Goal: Task Accomplishment & Management: Manage account settings

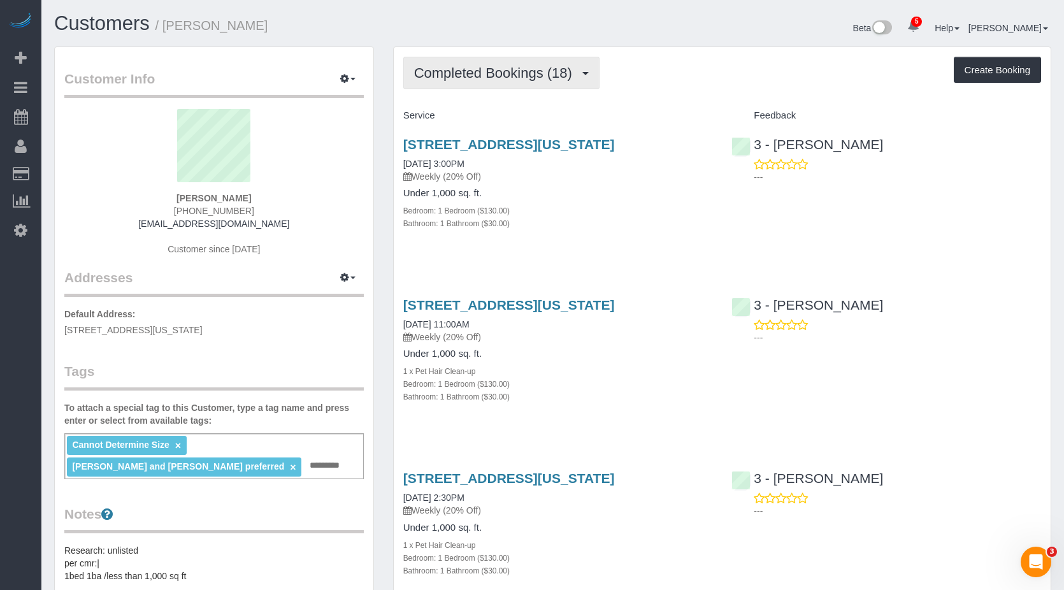
click at [462, 83] on button "Completed Bookings (18)" at bounding box center [501, 73] width 196 height 32
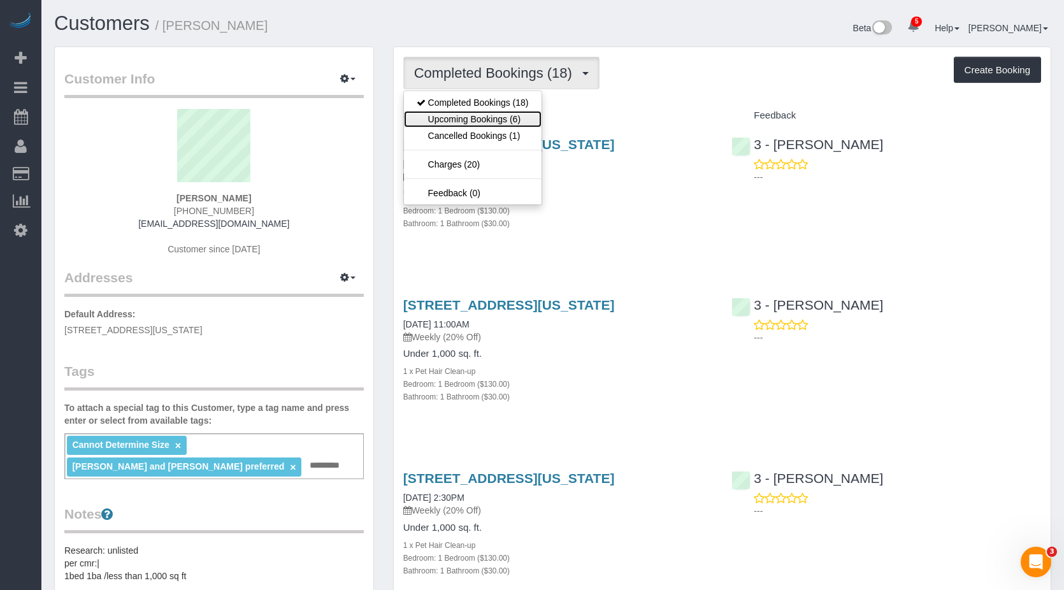
click at [462, 124] on link "Upcoming Bookings (6)" at bounding box center [473, 119] width 138 height 17
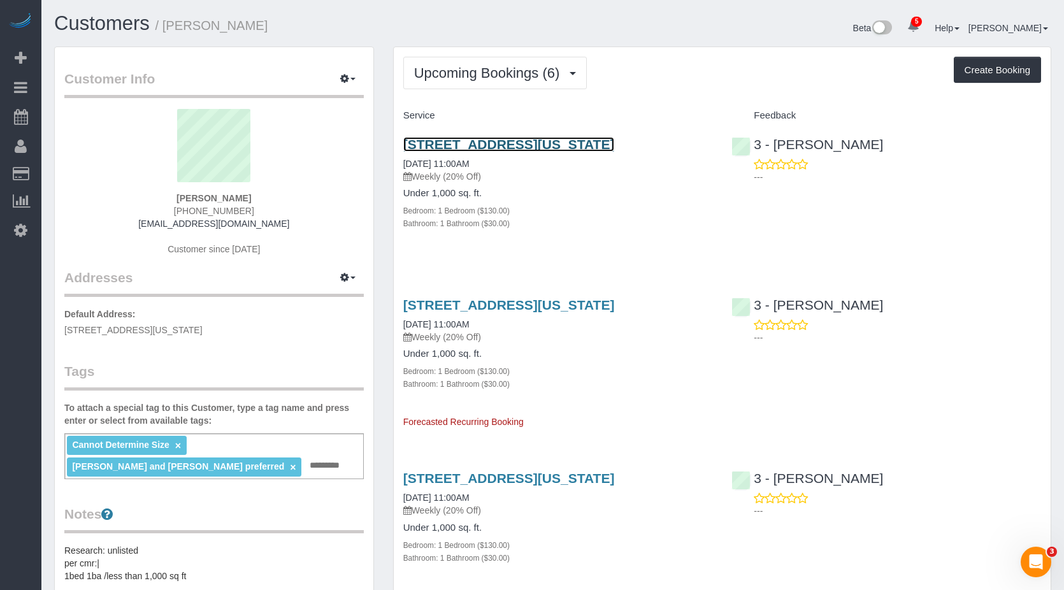
click at [462, 143] on link "[STREET_ADDRESS][US_STATE]" at bounding box center [509, 144] width 212 height 15
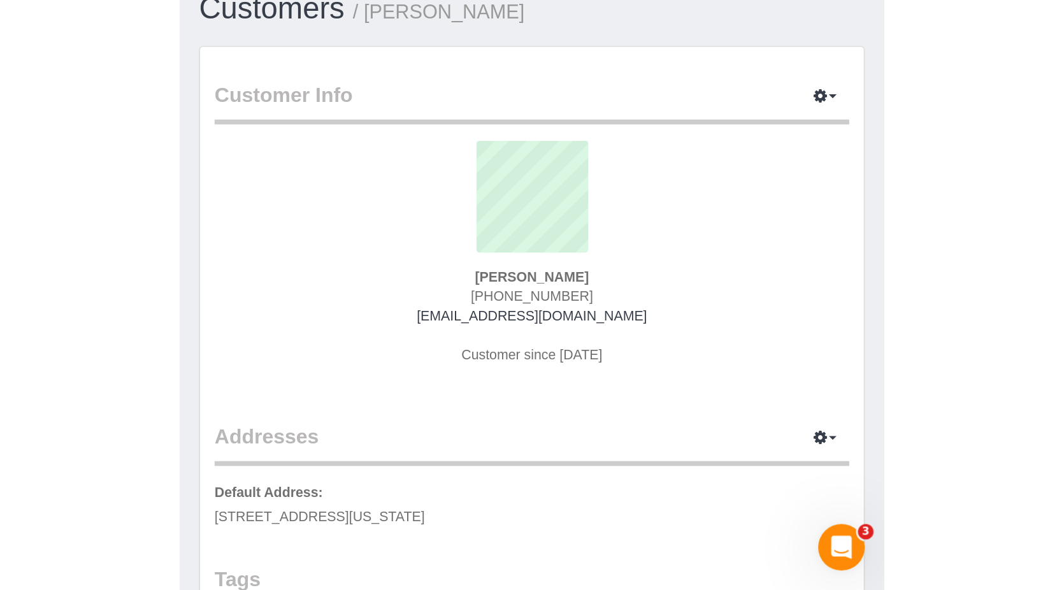
scroll to position [127, 0]
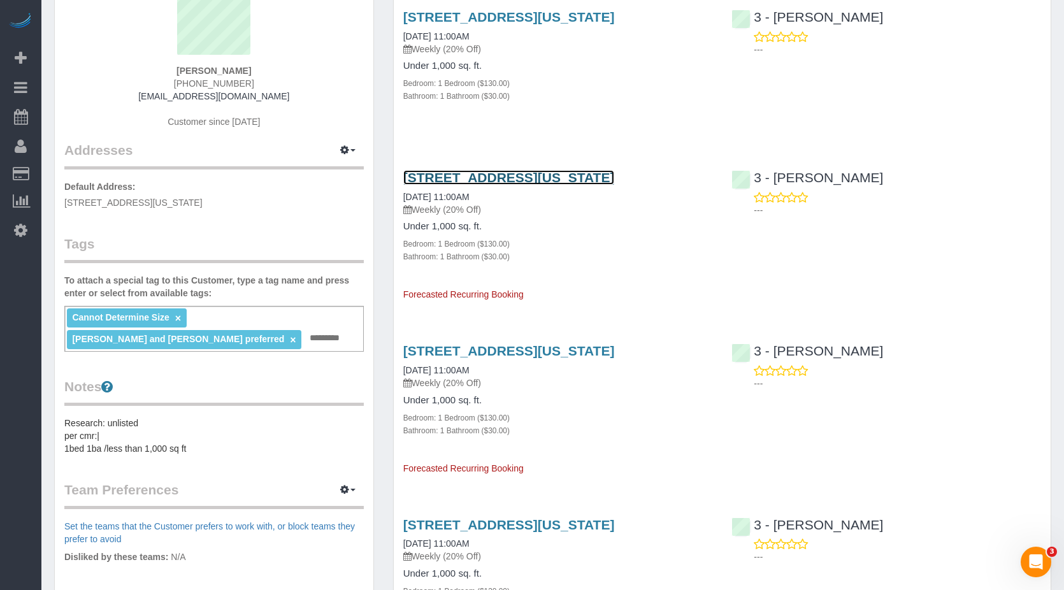
click at [462, 185] on link "[STREET_ADDRESS][US_STATE]" at bounding box center [509, 177] width 212 height 15
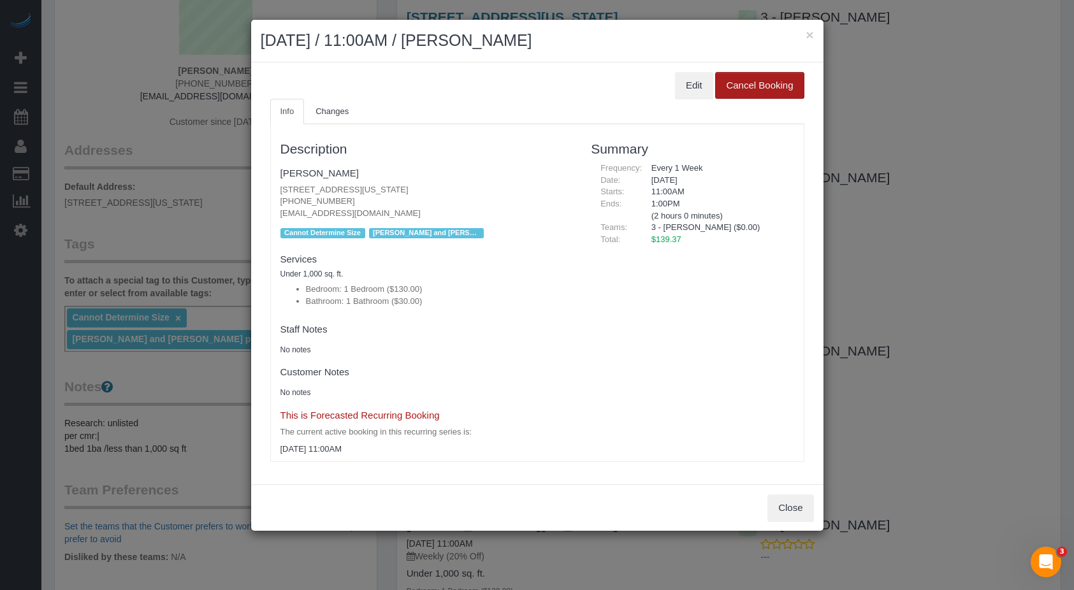
click at [462, 90] on button "Cancel Booking" at bounding box center [759, 85] width 89 height 27
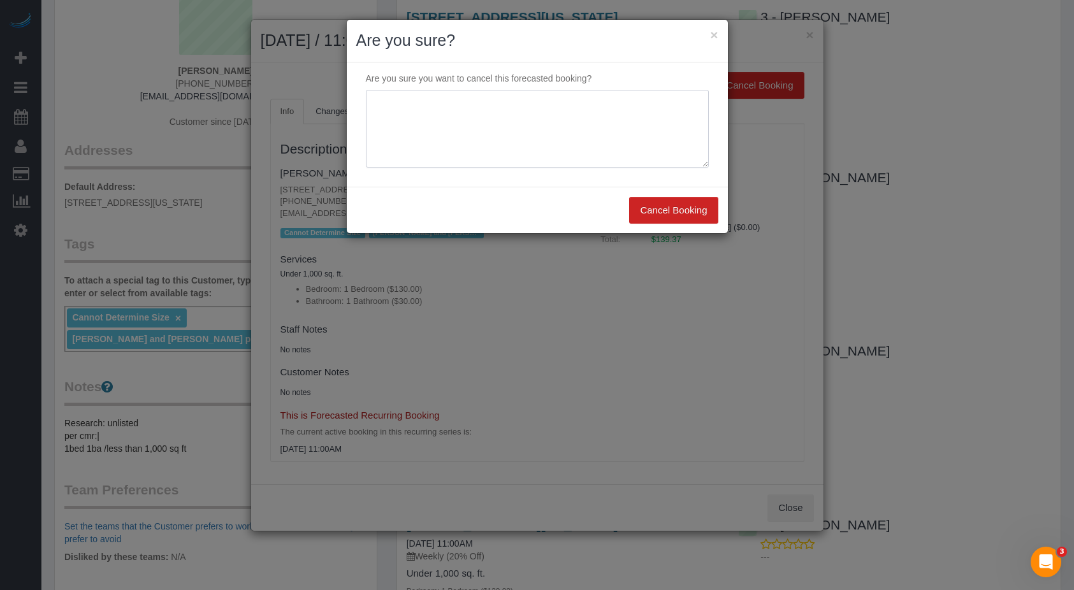
click at [462, 115] on textarea at bounding box center [537, 129] width 343 height 78
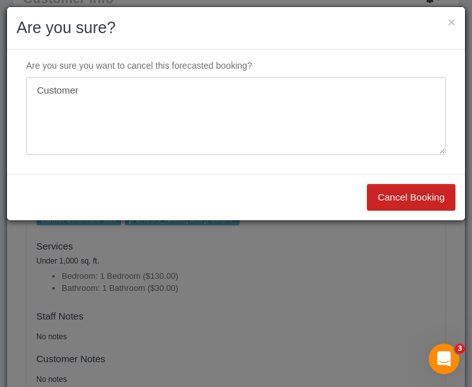
click at [148, 107] on textarea at bounding box center [236, 116] width 420 height 78
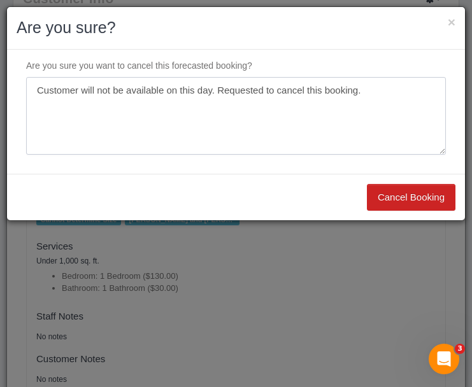
click at [62, 92] on textarea at bounding box center [236, 116] width 420 height 78
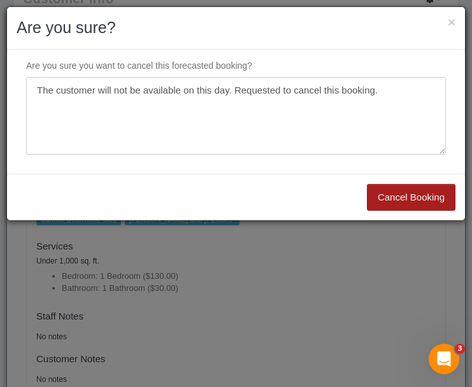
type textarea "The customer will not be available on this day. Requested to cancel this bookin…"
click at [395, 199] on button "Cancel Booking" at bounding box center [411, 197] width 89 height 27
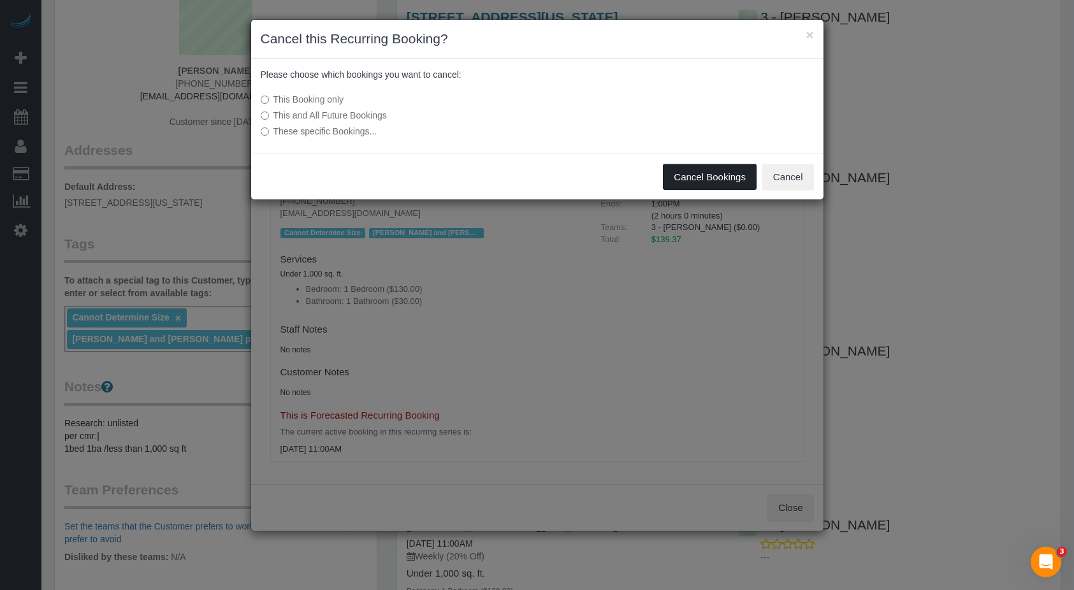
click at [462, 180] on button "Cancel Bookings" at bounding box center [710, 177] width 94 height 27
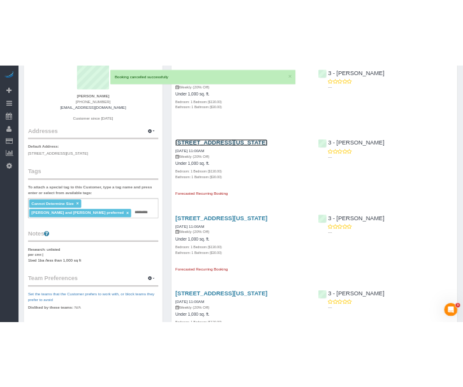
scroll to position [0, 0]
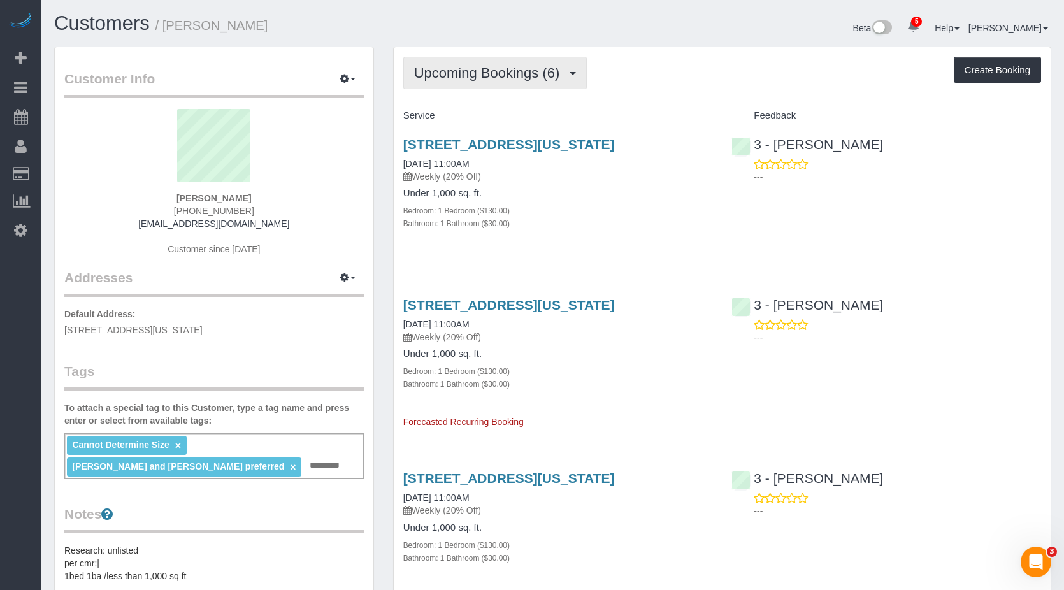
click at [462, 77] on span "Upcoming Bookings (6)" at bounding box center [490, 73] width 152 height 16
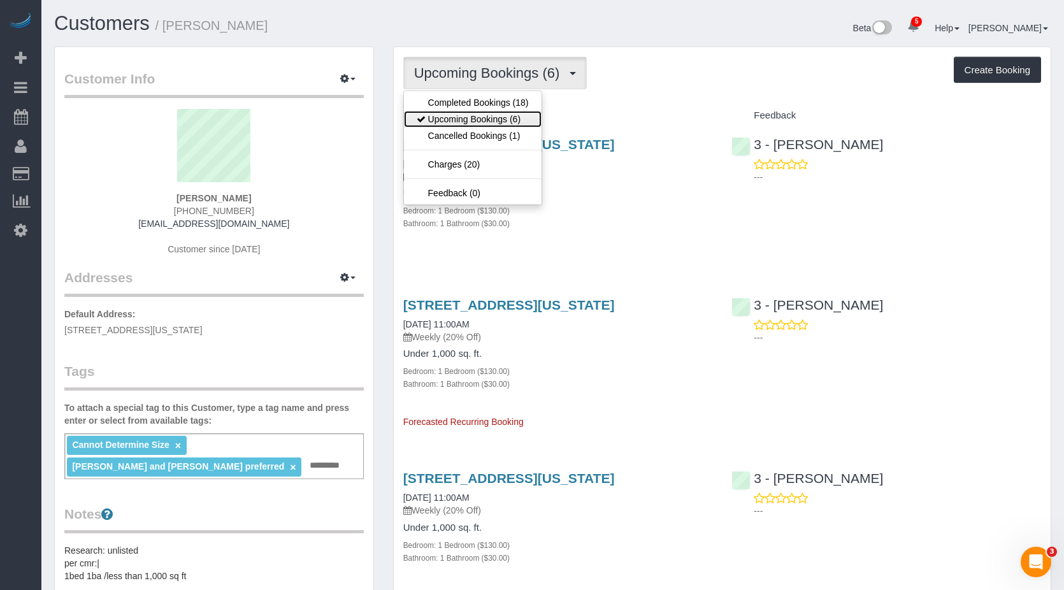
click at [453, 120] on link "Upcoming Bookings (6)" at bounding box center [473, 119] width 138 height 17
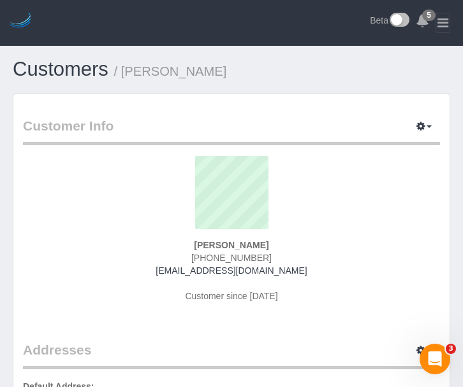
click at [341, 32] on header "5 Beta" at bounding box center [231, 23] width 463 height 46
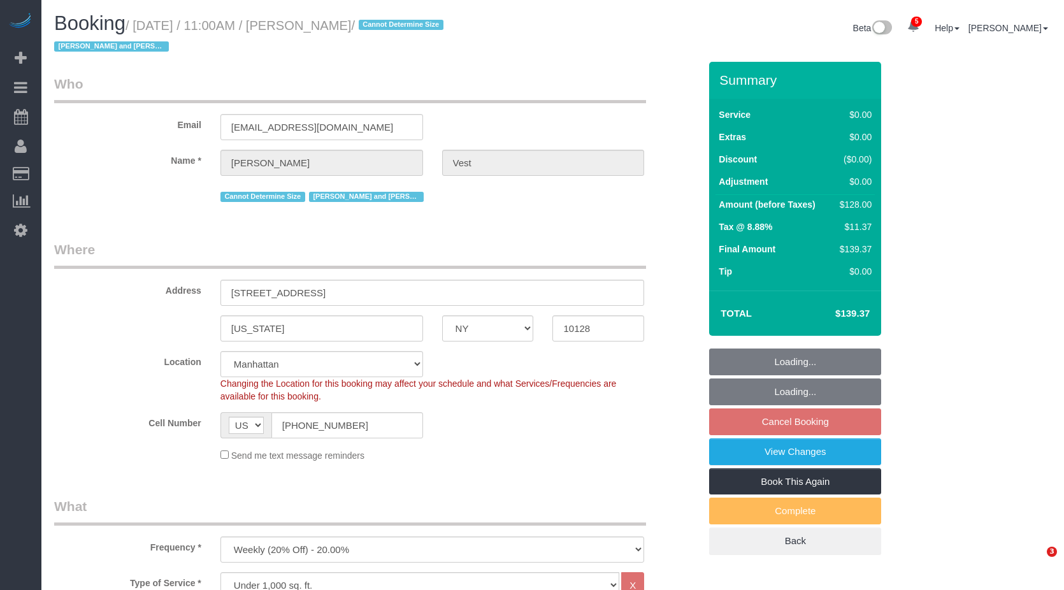
select select "NY"
select select "1"
select select "spot4"
select select "number:57"
select select "number:74"
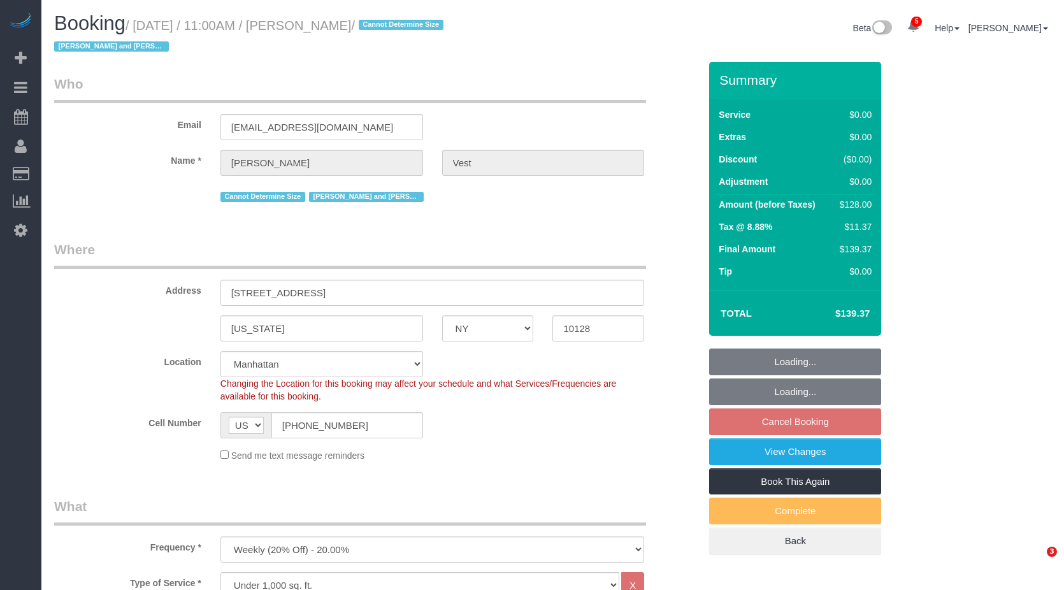
select select "number:15"
select select "number:6"
select select "object:1387"
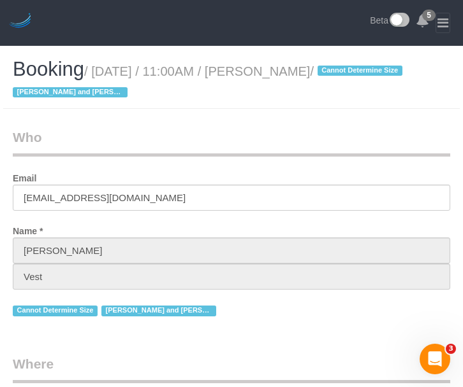
click at [147, 31] on header "5 Beta" at bounding box center [231, 23] width 463 height 46
click at [262, 22] on header "5 Beta" at bounding box center [231, 23] width 463 height 46
drag, startPoint x: 98, startPoint y: 73, endPoint x: 337, endPoint y: 73, distance: 238.9
click at [337, 73] on small "/ [DATE] / 11:00AM / [PERSON_NAME] / Cannot Determine Size [PERSON_NAME] and [P…" at bounding box center [209, 82] width 393 height 36
copy small "August 13, 2025 / 11:00AM / Jennifer Vest"
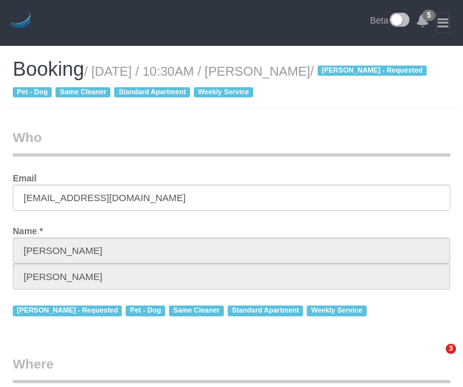
select select "NY"
select select "number:58"
select select "number:71"
select select "number:13"
select select "number:5"
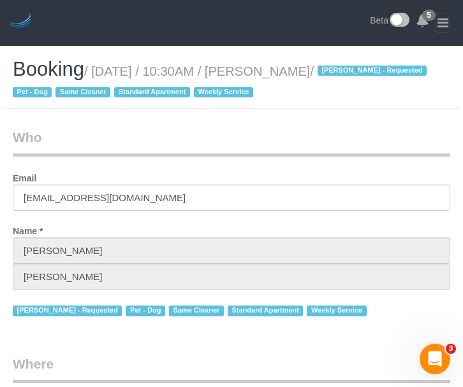
select select "object:836"
select select "1"
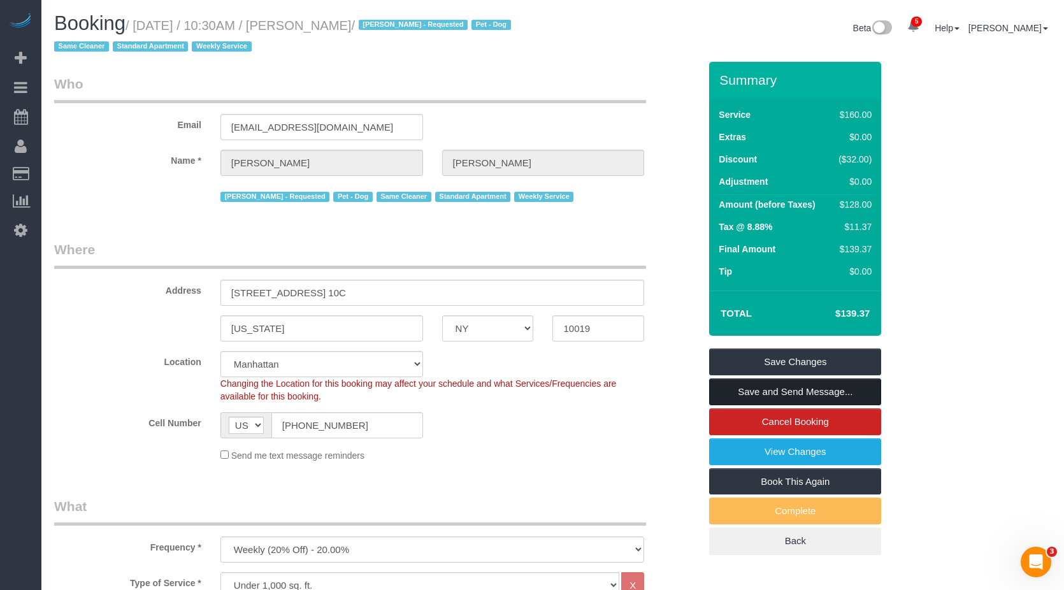
click at [462, 387] on link "Save and Send Message..." at bounding box center [795, 391] width 172 height 27
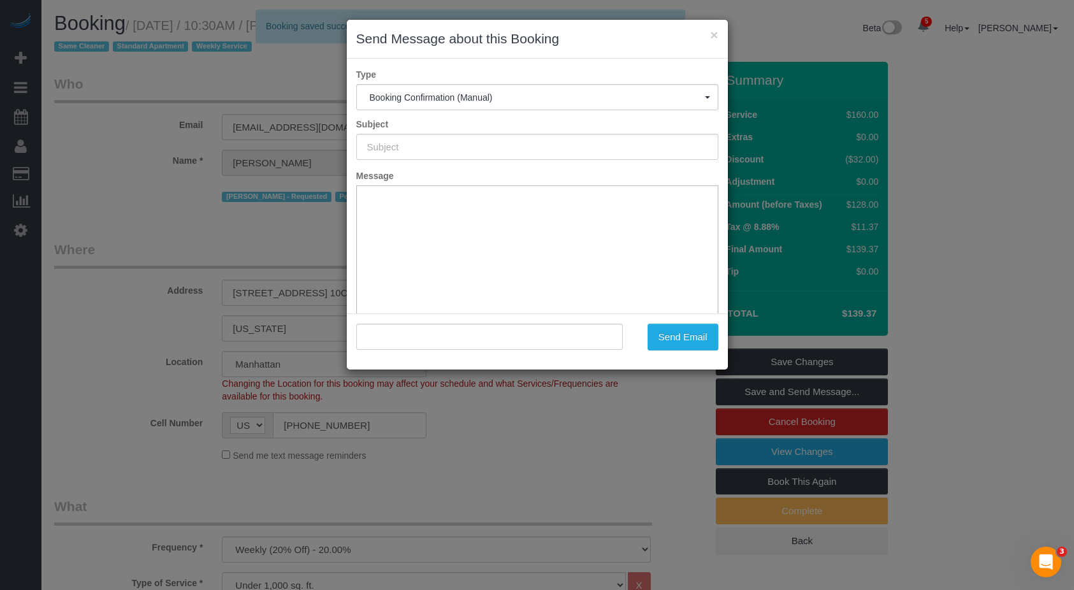
type input "Cleaning Confirmed for 08/16/2025 at 10:30am"
type input ""Alex Fluker" <eafluker@gmail.com>"
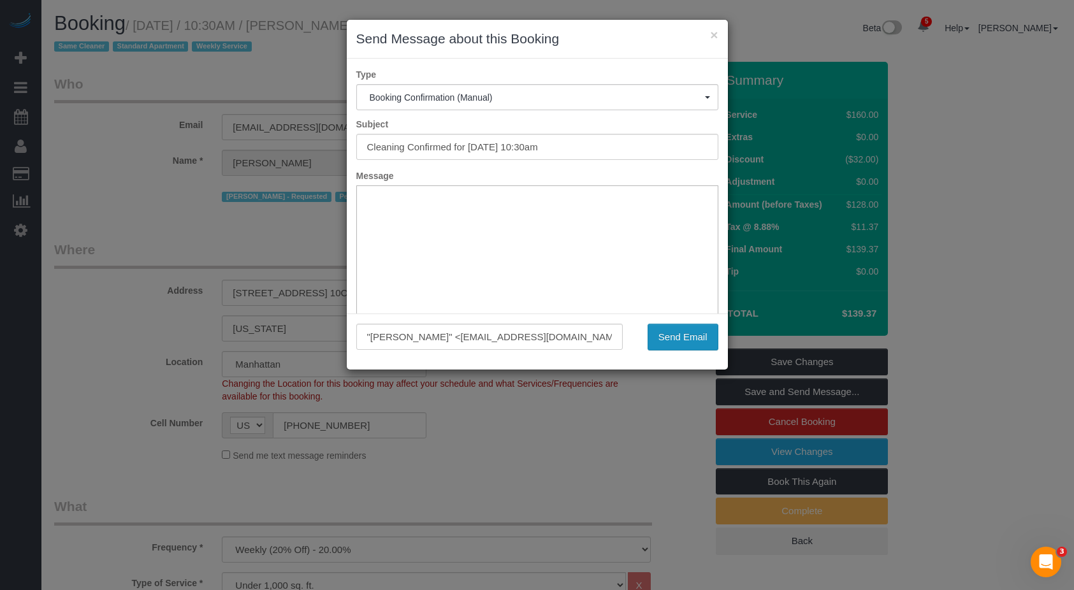
click at [462, 343] on button "Send Email" at bounding box center [682, 337] width 71 height 27
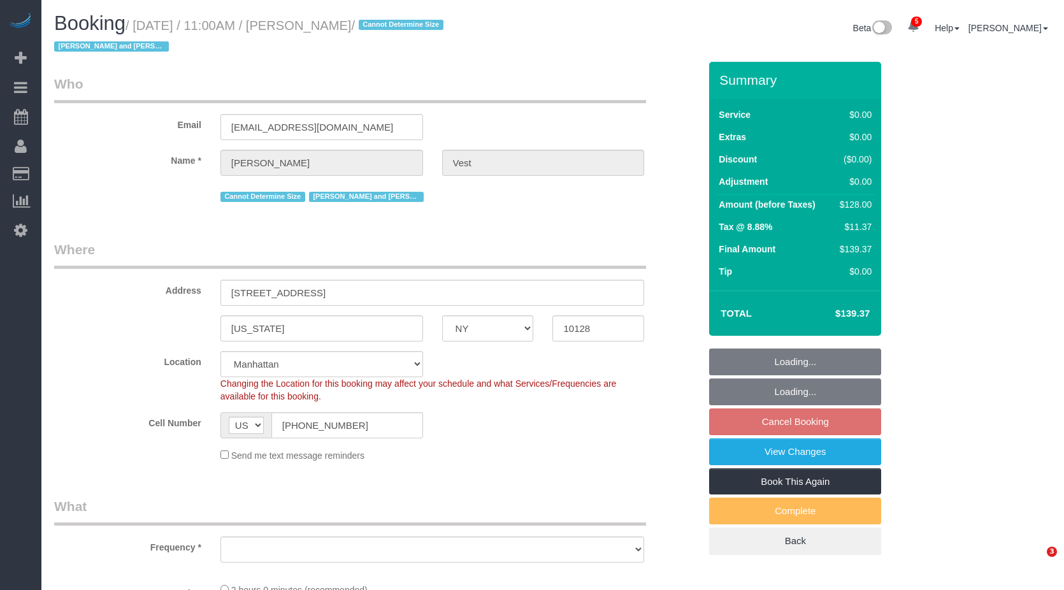
select select "NY"
select select "object:816"
select select "spot4"
select select "number:57"
select select "number:74"
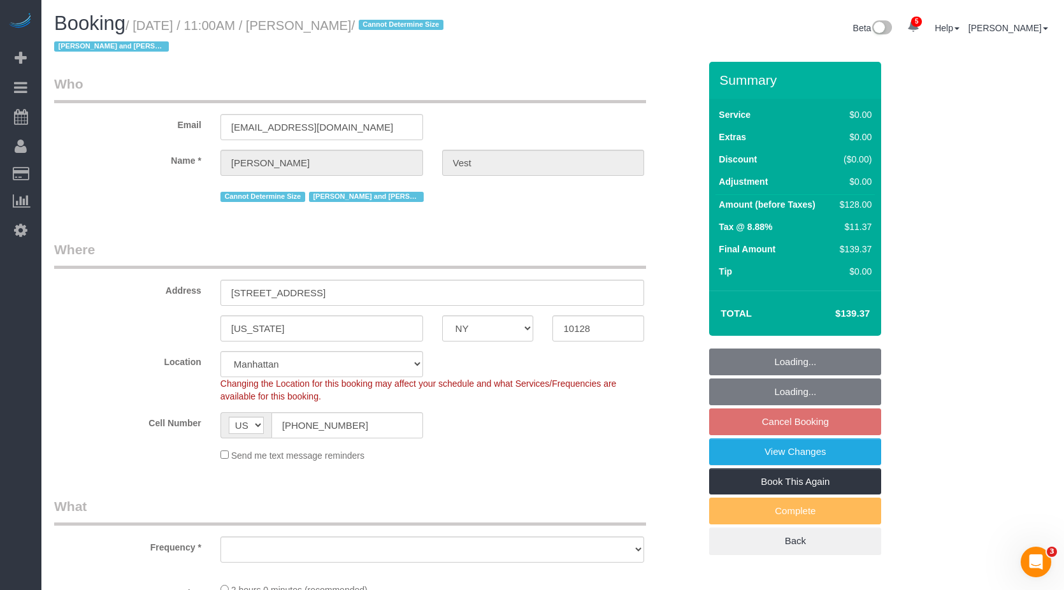
select select "number:15"
select select "number:6"
select select "1"
select select "object:1251"
click at [307, 18] on small "/ [DATE] / 11:00AM / [PERSON_NAME] / Cannot Determine Size [PERSON_NAME] and [P…" at bounding box center [250, 36] width 393 height 36
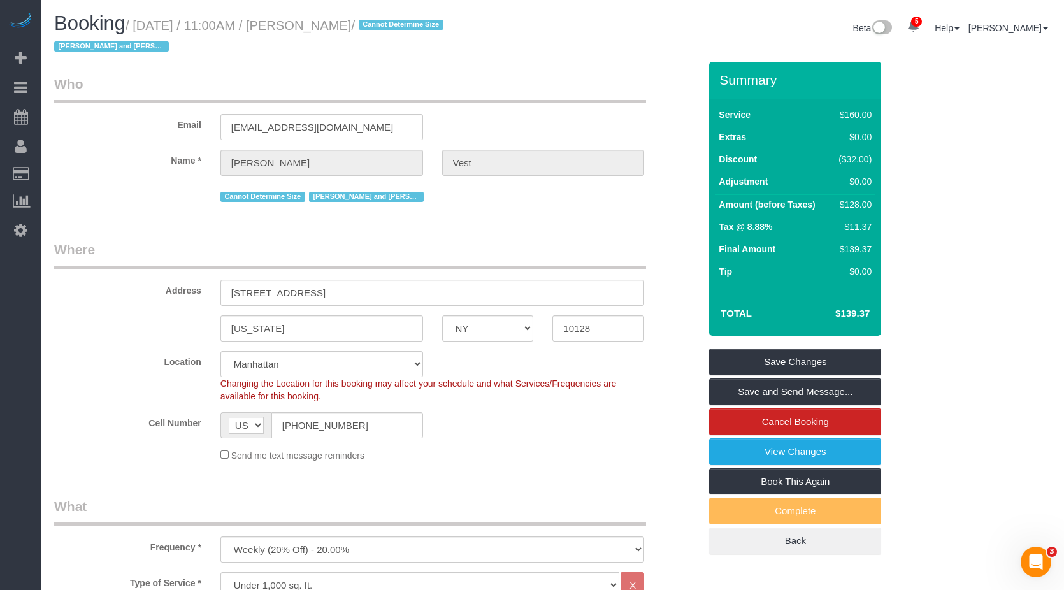
drag, startPoint x: 364, startPoint y: 23, endPoint x: 335, endPoint y: 27, distance: 29.0
click at [353, 24] on small "/ [DATE] / 11:00AM / [PERSON_NAME] / Cannot Determine Size [PERSON_NAME] and [P…" at bounding box center [250, 36] width 393 height 36
drag, startPoint x: 335, startPoint y: 27, endPoint x: 309, endPoint y: 30, distance: 26.2
click at [309, 30] on small "/ [DATE] / 11:00AM / [PERSON_NAME] / Cannot Determine Size [PERSON_NAME] and [P…" at bounding box center [250, 36] width 393 height 36
click at [293, 25] on small "/ [DATE] / 11:00AM / [PERSON_NAME] / Cannot Determine Size [PERSON_NAME] and [P…" at bounding box center [250, 36] width 393 height 36
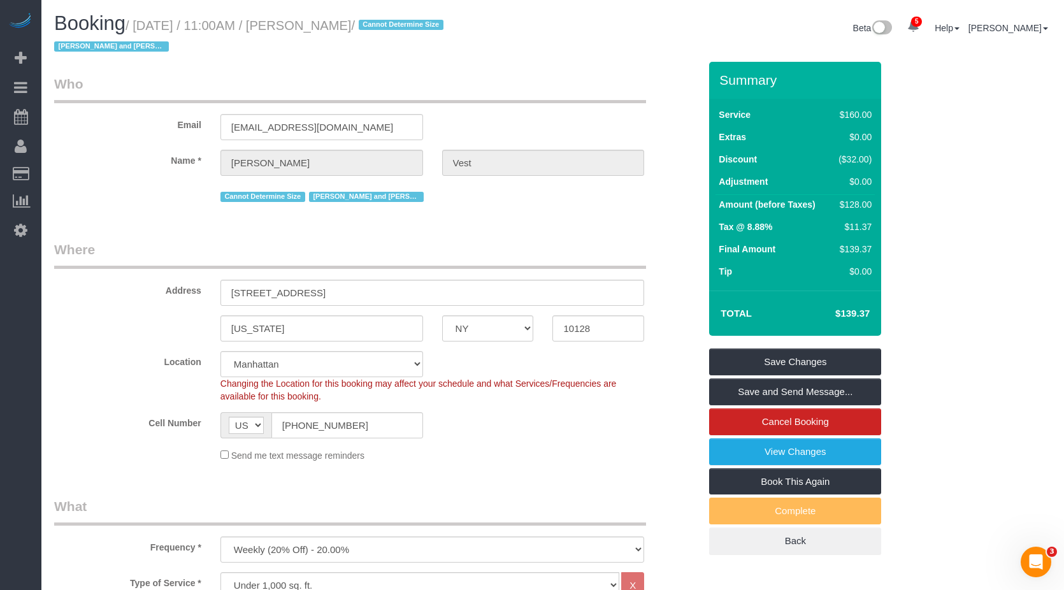
drag, startPoint x: 303, startPoint y: 27, endPoint x: 375, endPoint y: 24, distance: 72.0
click at [375, 24] on small "/ [DATE] / 11:00AM / [PERSON_NAME] / Cannot Determine Size [PERSON_NAME] and [P…" at bounding box center [250, 36] width 393 height 36
copy small "[PERSON_NAME]"
drag, startPoint x: 61, startPoint y: 171, endPoint x: 402, endPoint y: 157, distance: 341.8
click at [62, 171] on link "Customers" at bounding box center [120, 173] width 159 height 25
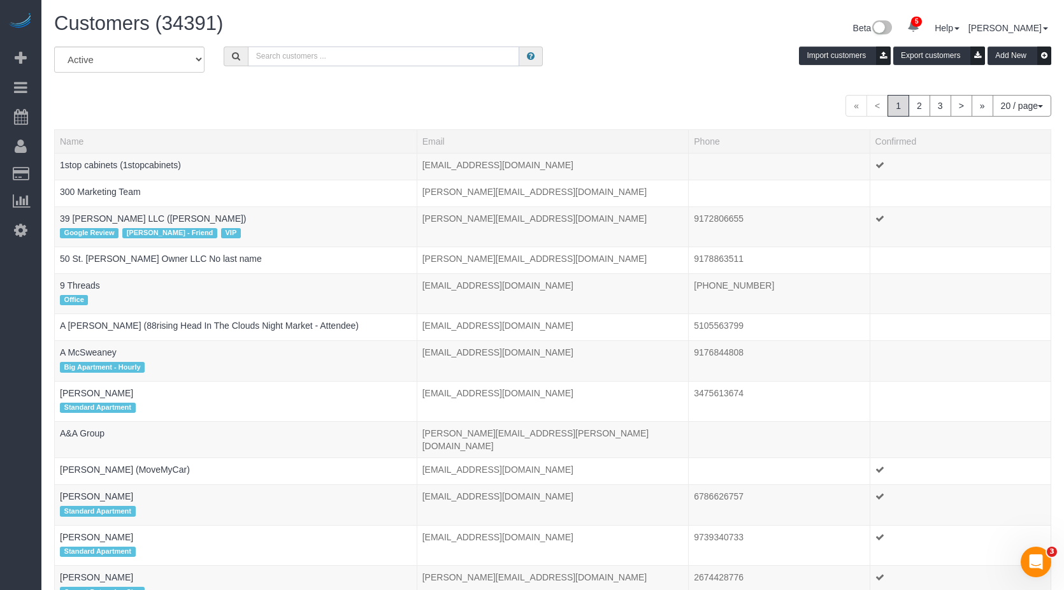
drag, startPoint x: 301, startPoint y: 54, endPoint x: 311, endPoint y: 54, distance: 9.6
click at [302, 54] on input "text" at bounding box center [384, 57] width 272 height 20
paste input "[PERSON_NAME]"
click at [456, 57] on input "[PERSON_NAME]" at bounding box center [384, 57] width 272 height 20
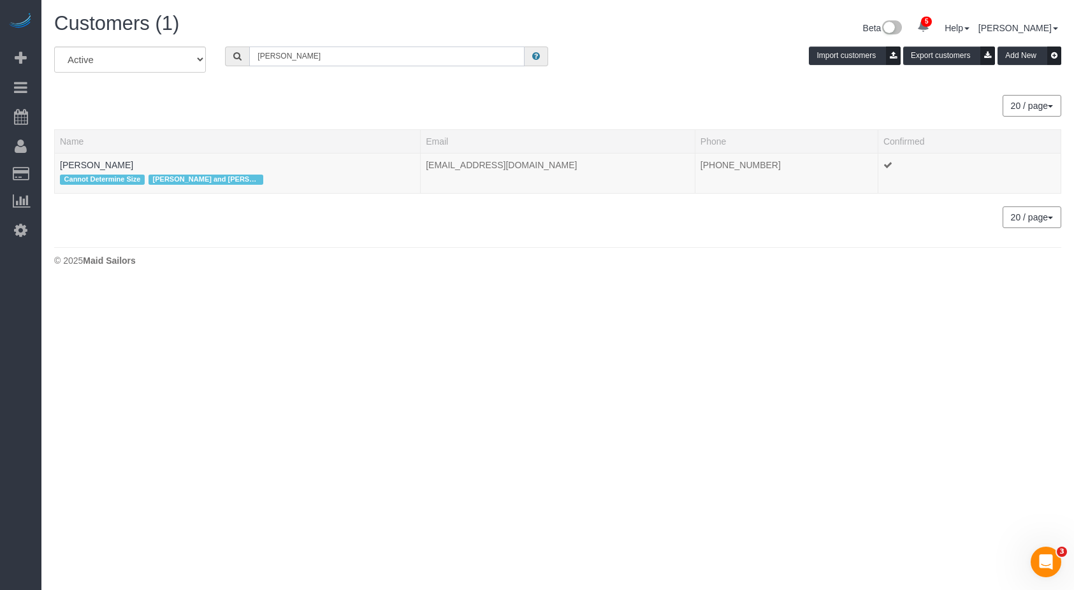
type input "[PERSON_NAME]"
click at [100, 163] on link "[PERSON_NAME]" at bounding box center [96, 165] width 73 height 10
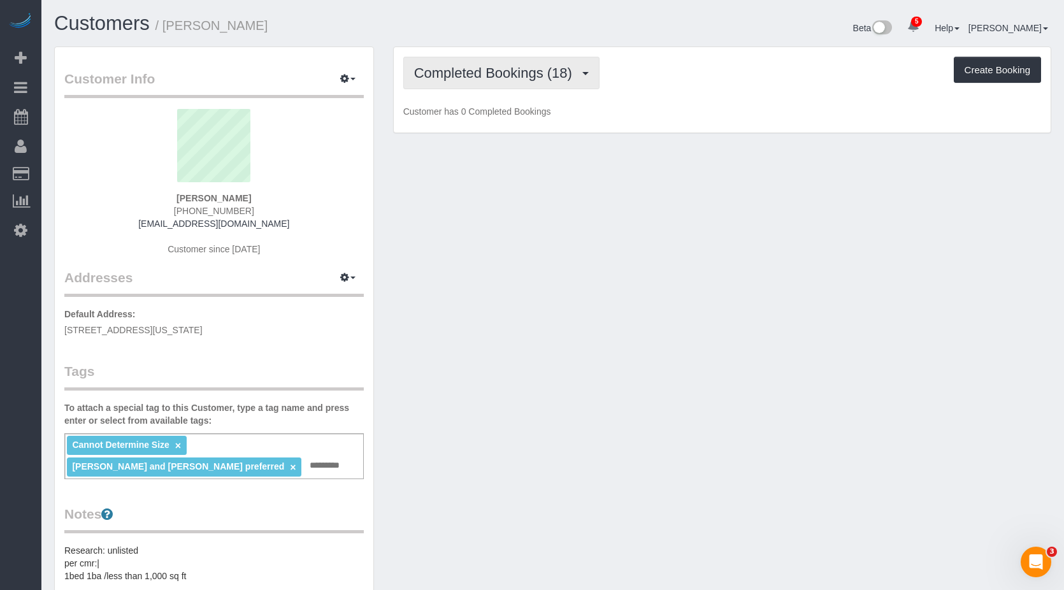
click at [490, 70] on span "Completed Bookings (18)" at bounding box center [496, 73] width 164 height 16
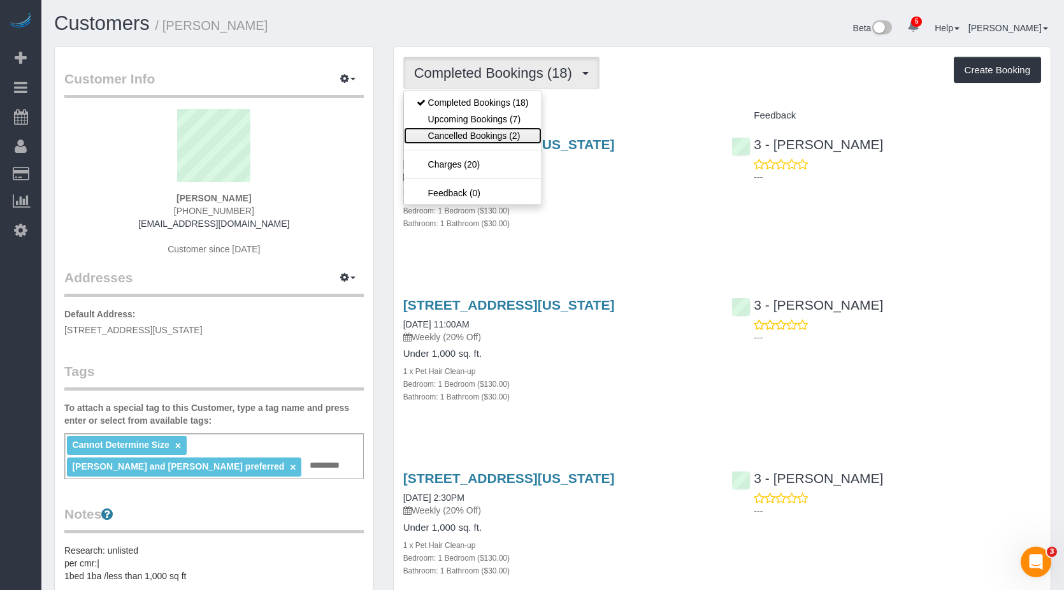
click at [478, 131] on link "Cancelled Bookings (2)" at bounding box center [473, 135] width 138 height 17
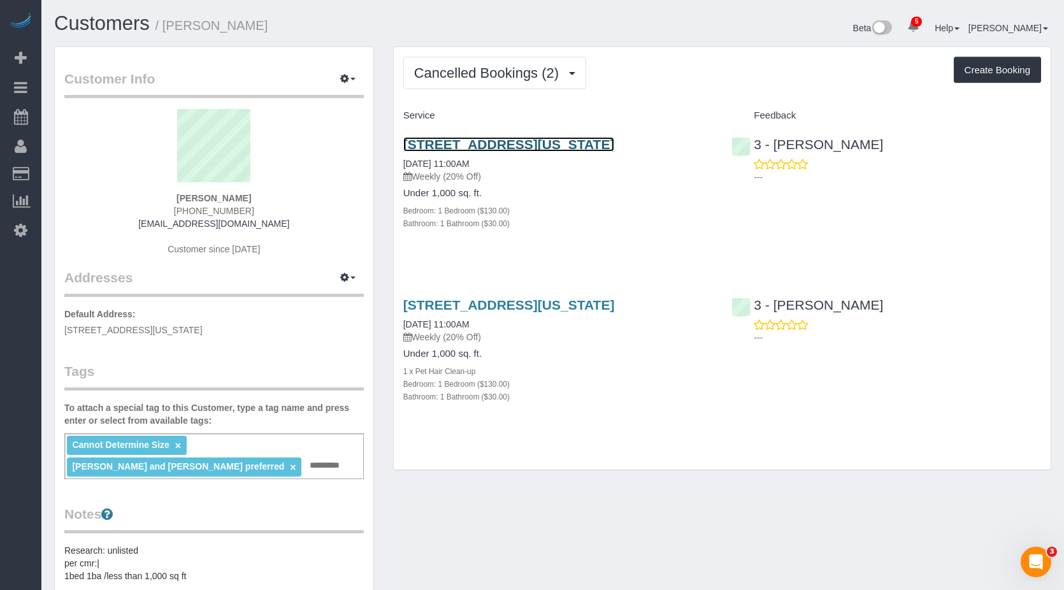
click at [464, 148] on link "[STREET_ADDRESS][US_STATE]" at bounding box center [509, 144] width 212 height 15
